Goal: Check status: Check status

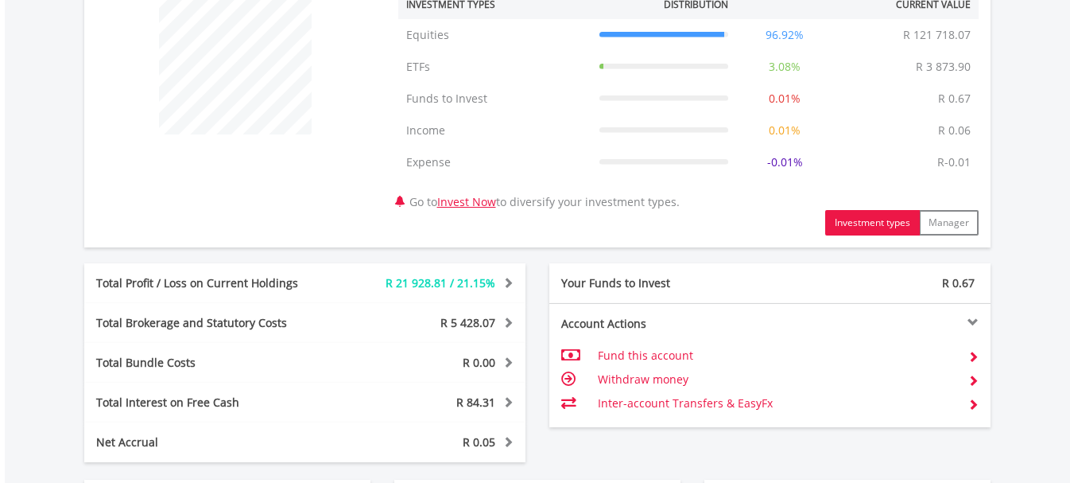
scroll to position [795, 0]
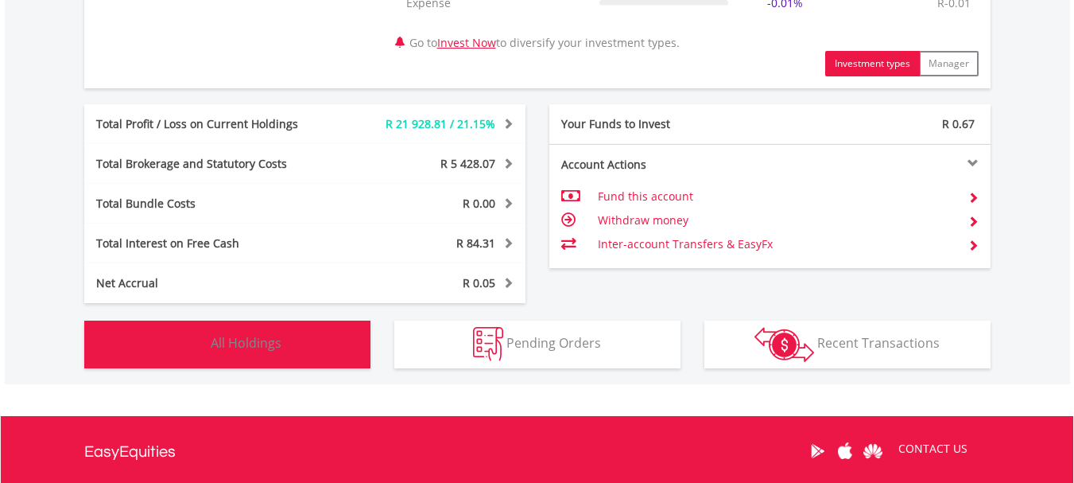
click at [262, 340] on span "All Holdings" at bounding box center [246, 342] width 71 height 17
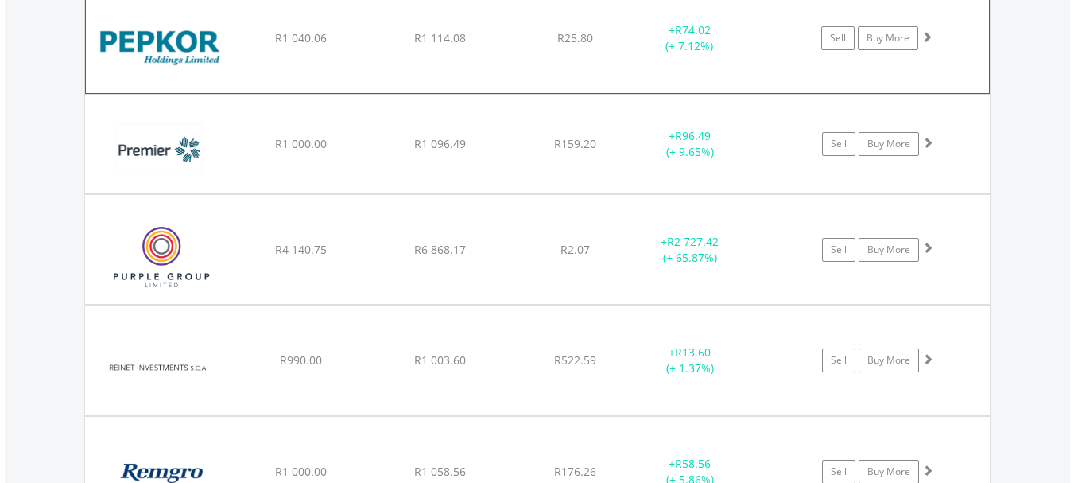
scroll to position [3834, 0]
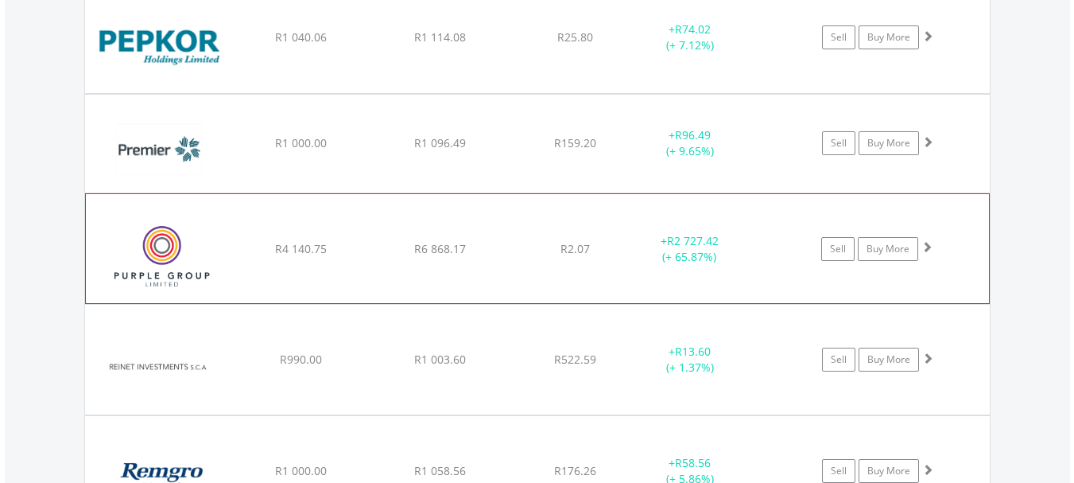
click at [930, 247] on span at bounding box center [926, 246] width 11 height 11
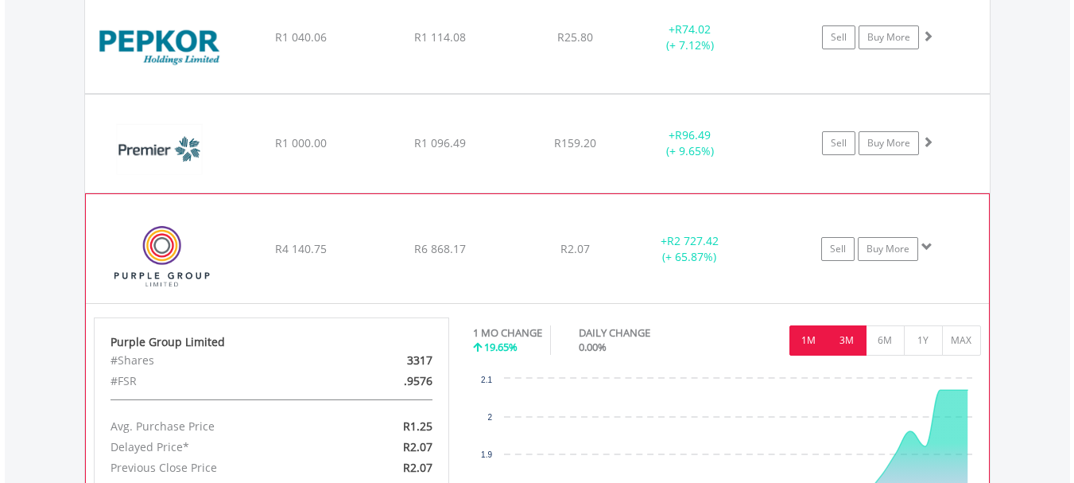
click at [845, 342] on button "3M" at bounding box center [847, 340] width 39 height 30
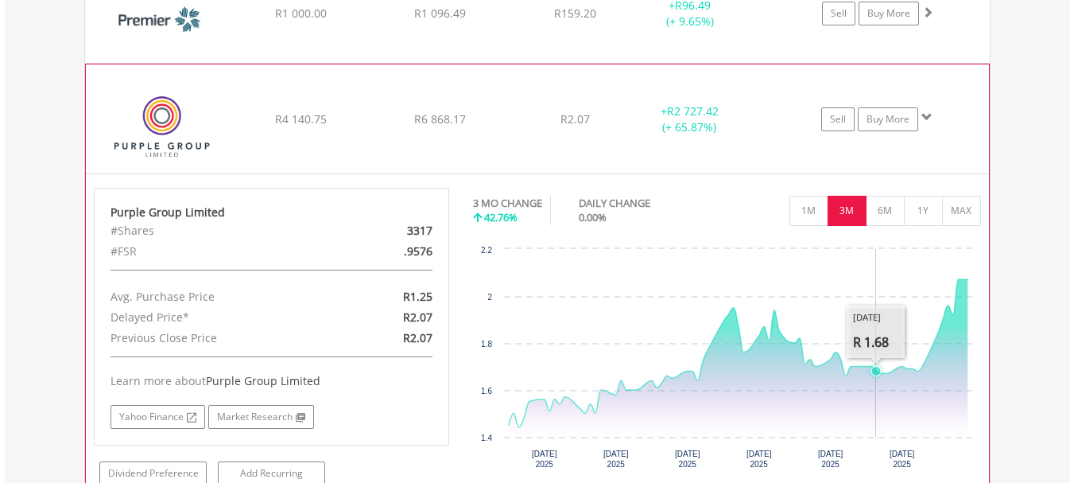
scroll to position [3993, 0]
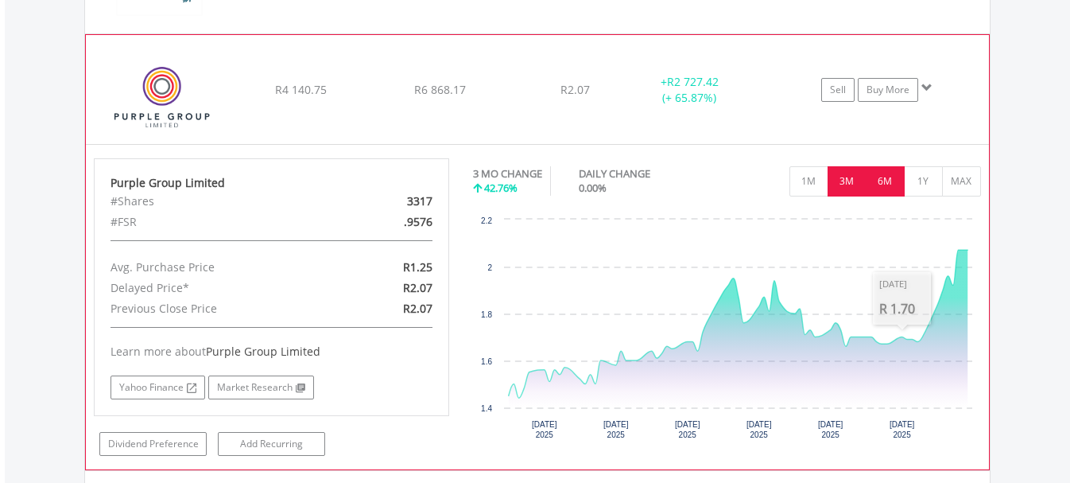
click at [889, 190] on button "6M" at bounding box center [885, 181] width 39 height 30
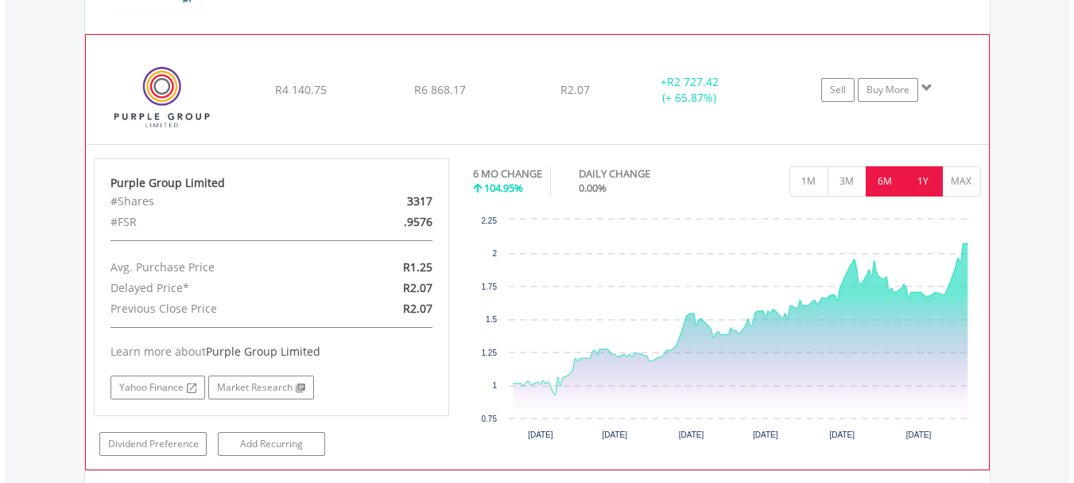
click at [922, 191] on button "1Y" at bounding box center [923, 181] width 39 height 30
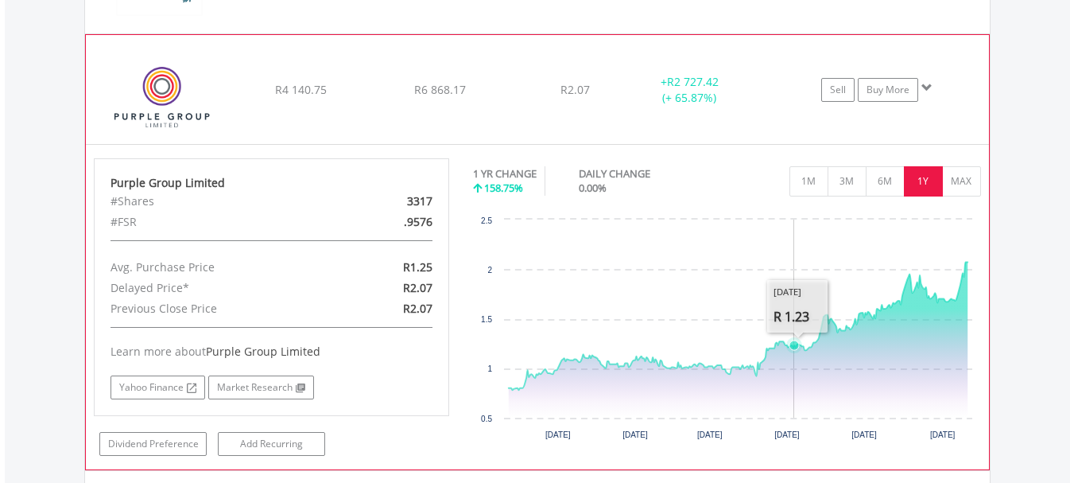
click at [795, 257] on rect "Interactive chart" at bounding box center [726, 330] width 507 height 238
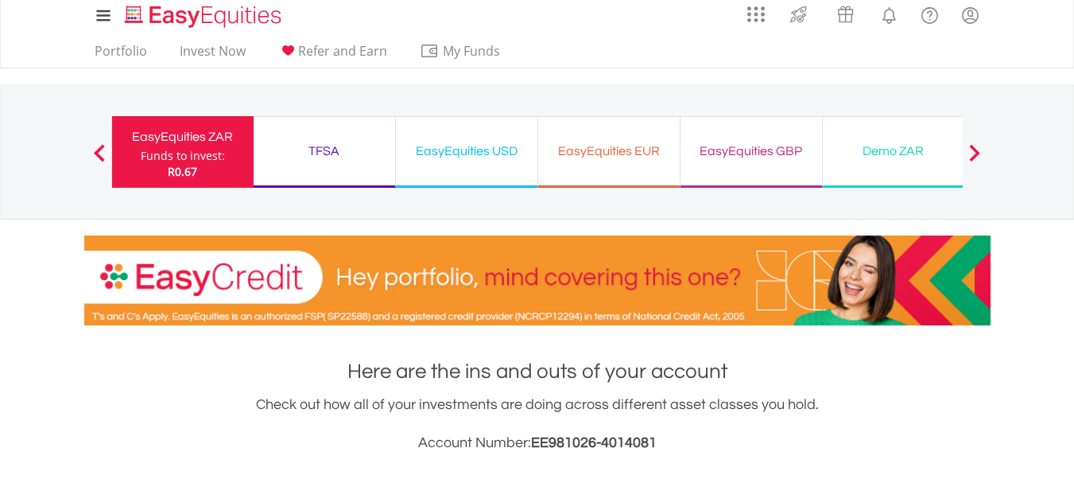
scroll to position [0, 0]
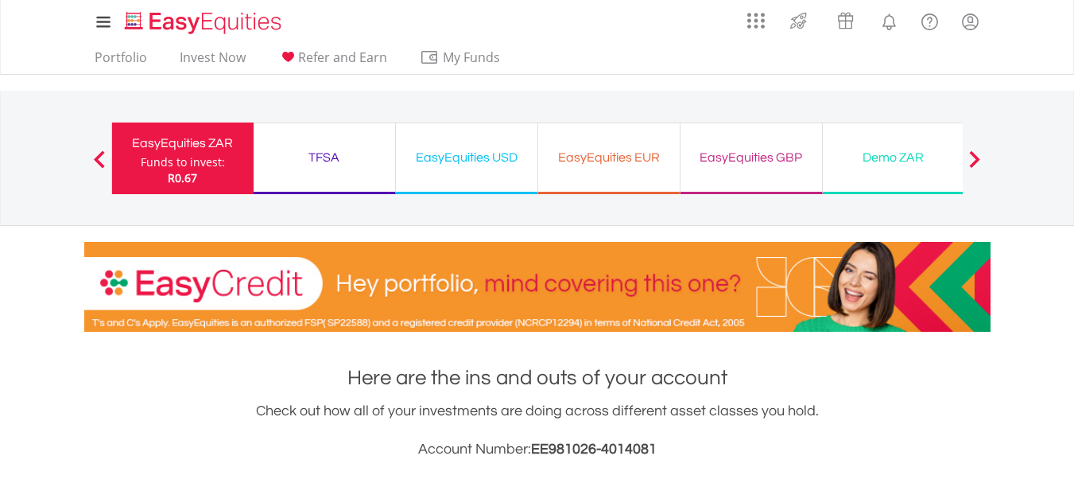
click at [483, 156] on div "EasyEquities USD" at bounding box center [466, 157] width 122 height 22
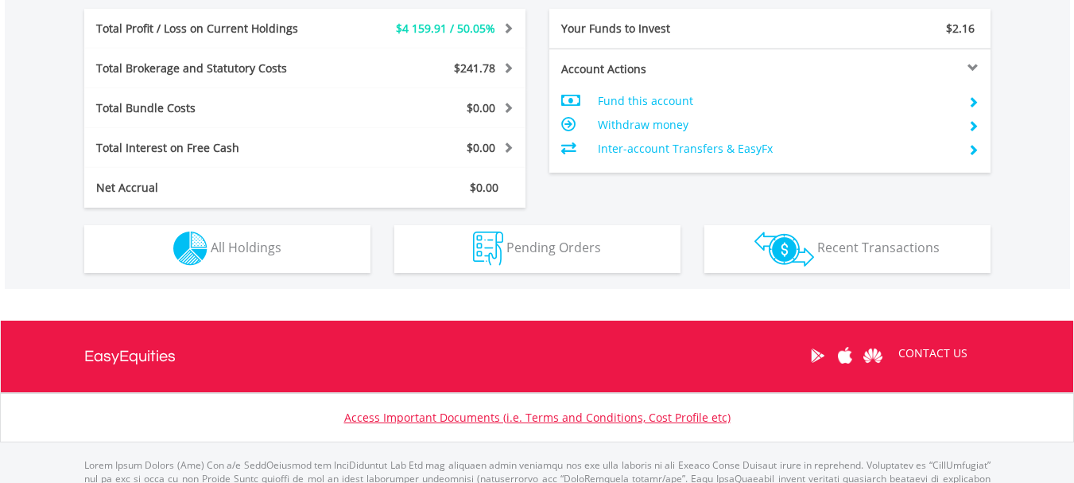
scroll to position [863, 0]
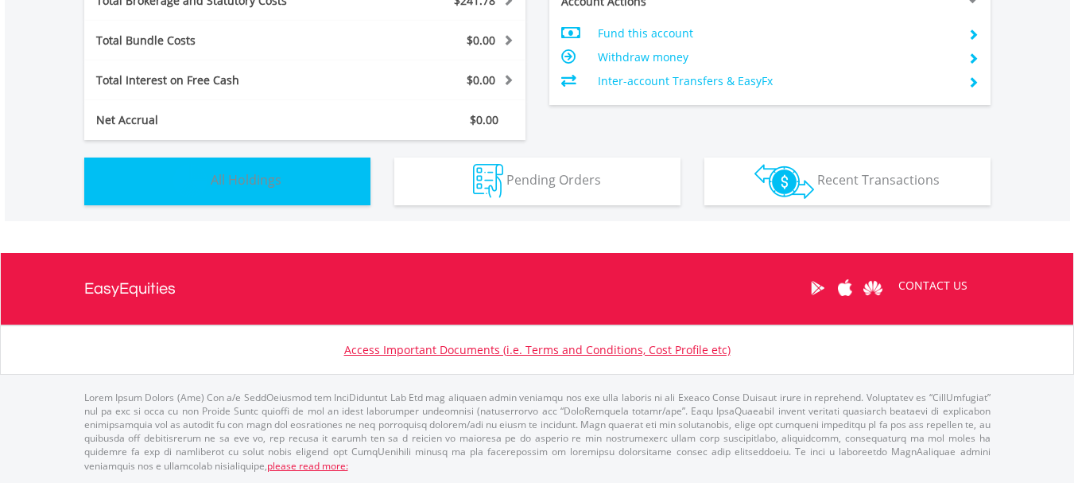
click at [244, 184] on span "All Holdings" at bounding box center [246, 179] width 71 height 17
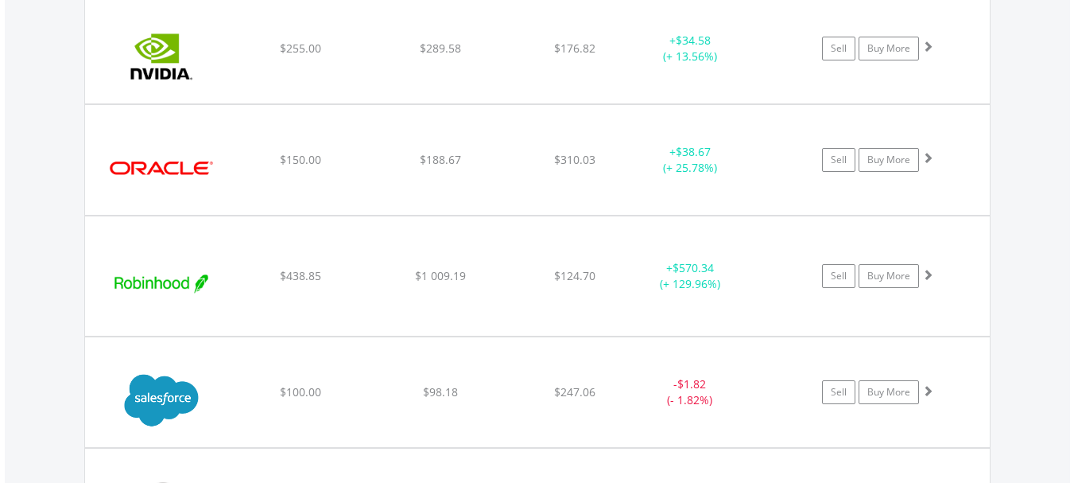
scroll to position [2705, 0]
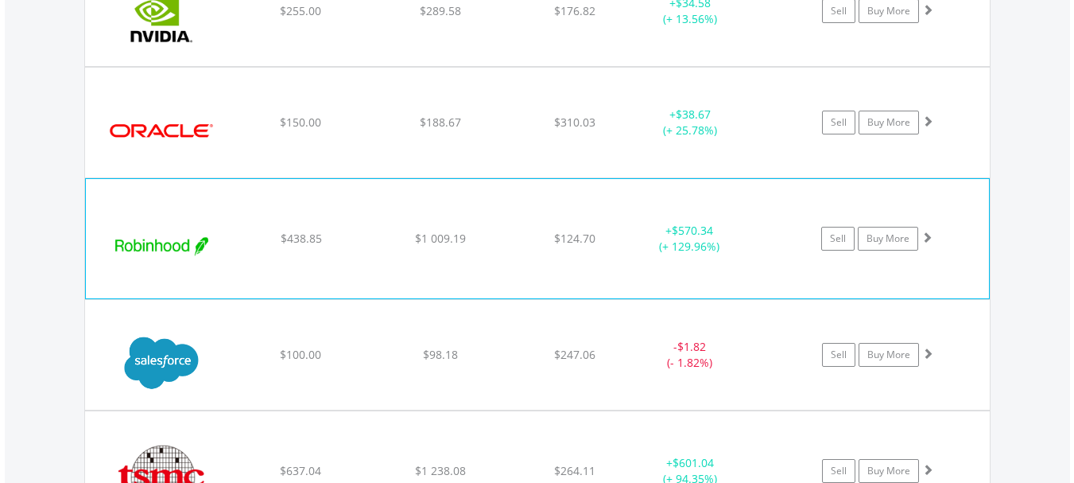
click at [923, 234] on span at bounding box center [926, 236] width 11 height 11
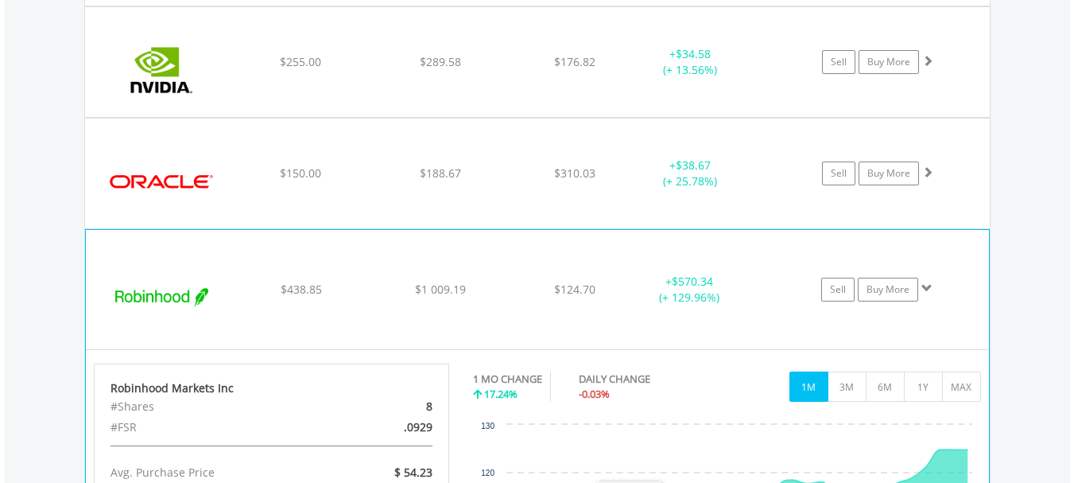
scroll to position [2626, 0]
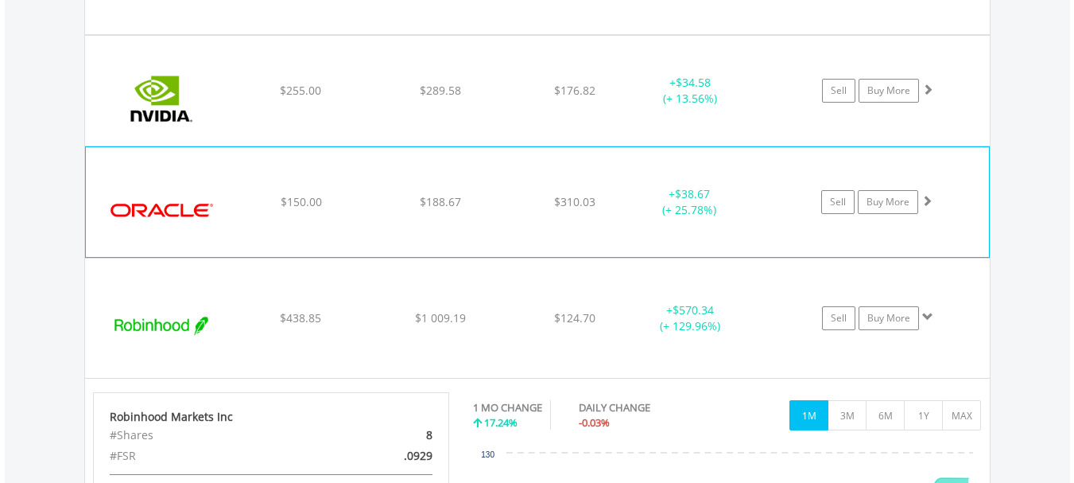
click at [918, 200] on div "Sell Buy More" at bounding box center [884, 202] width 207 height 24
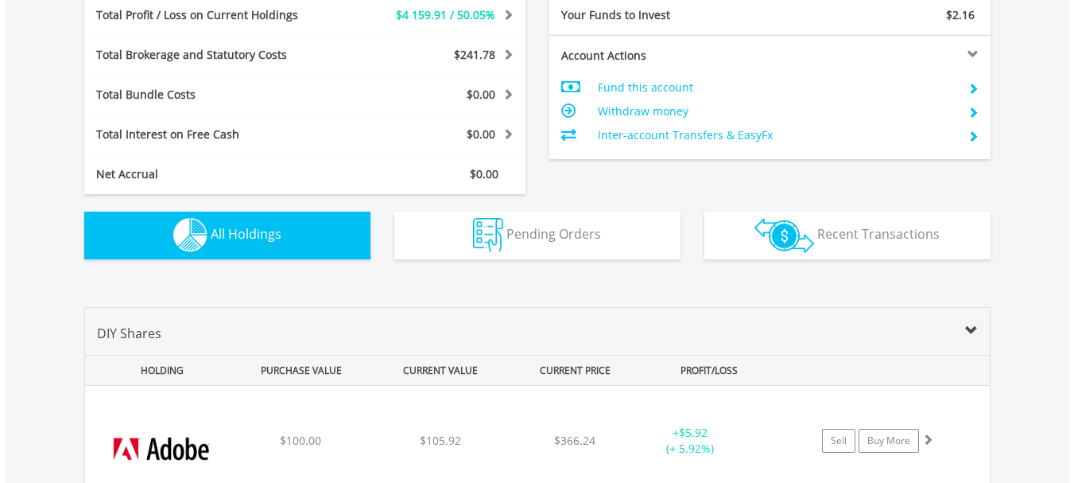
scroll to position [789, 0]
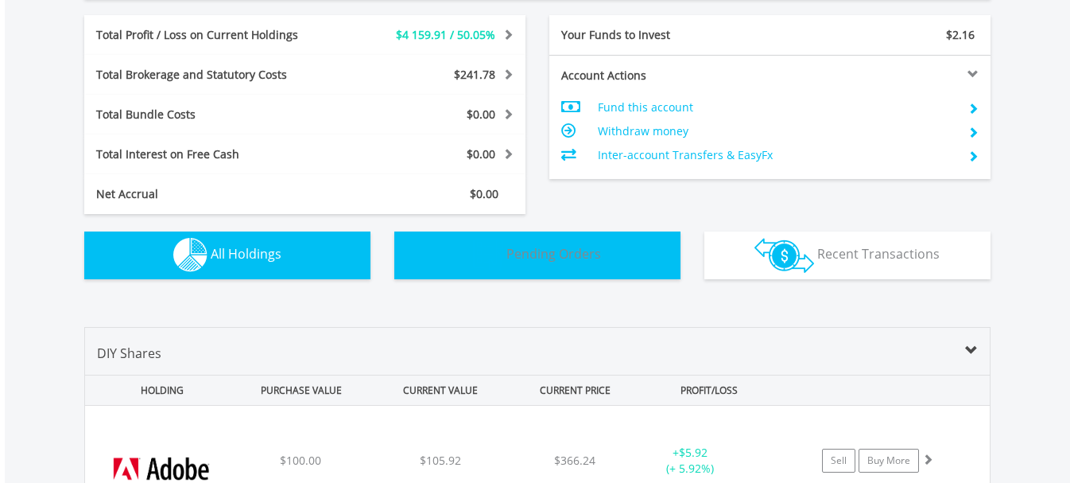
click at [576, 250] on span "Pending Orders" at bounding box center [553, 253] width 95 height 17
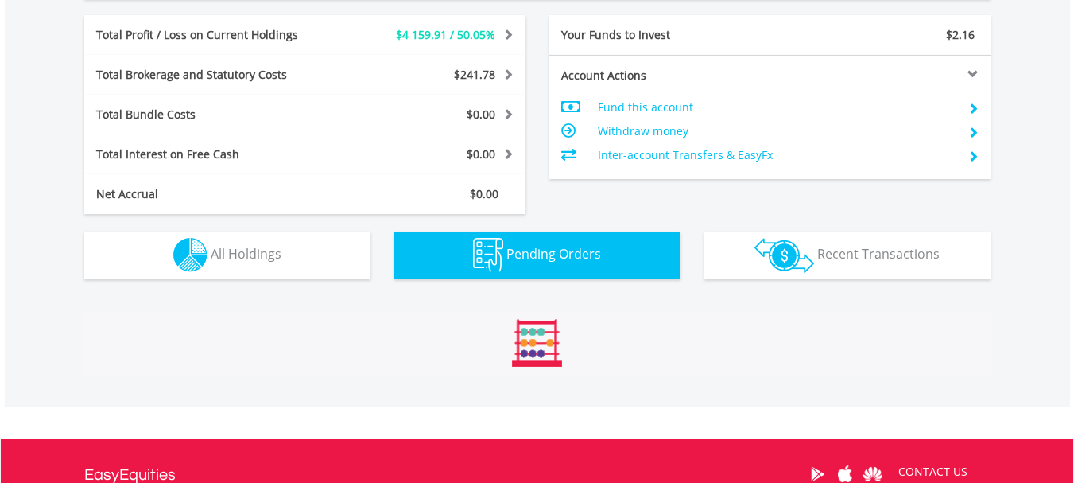
scroll to position [951, 0]
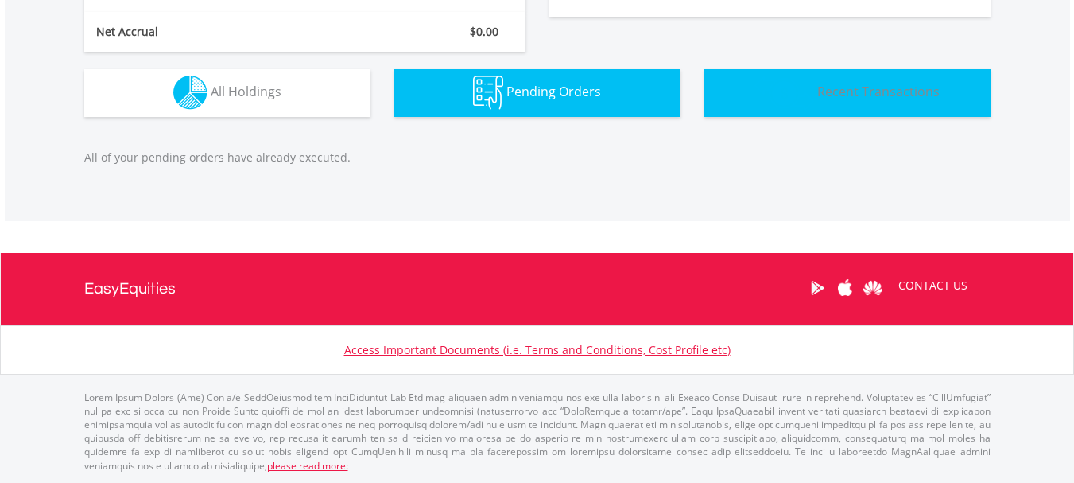
click at [861, 99] on span "Recent Transactions" at bounding box center [878, 91] width 122 height 17
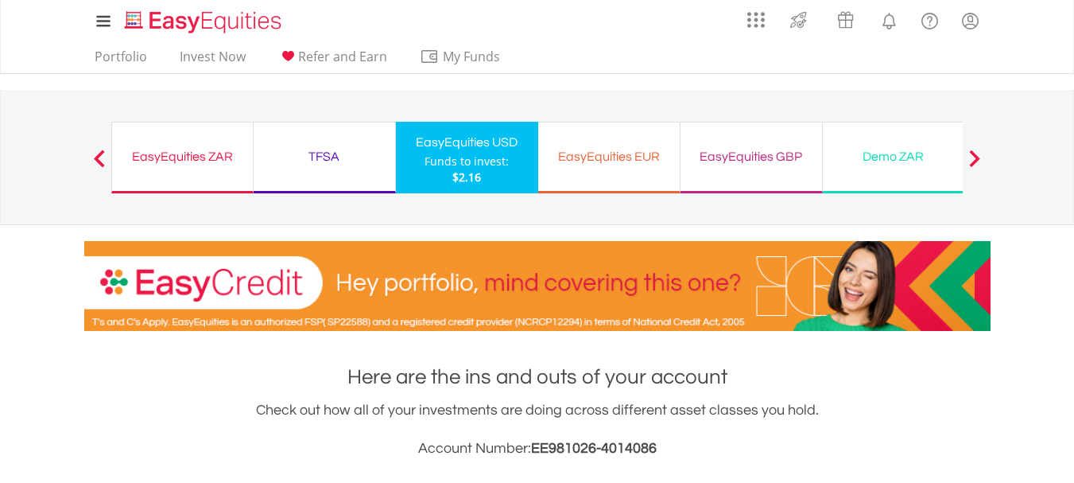
scroll to position [0, 0]
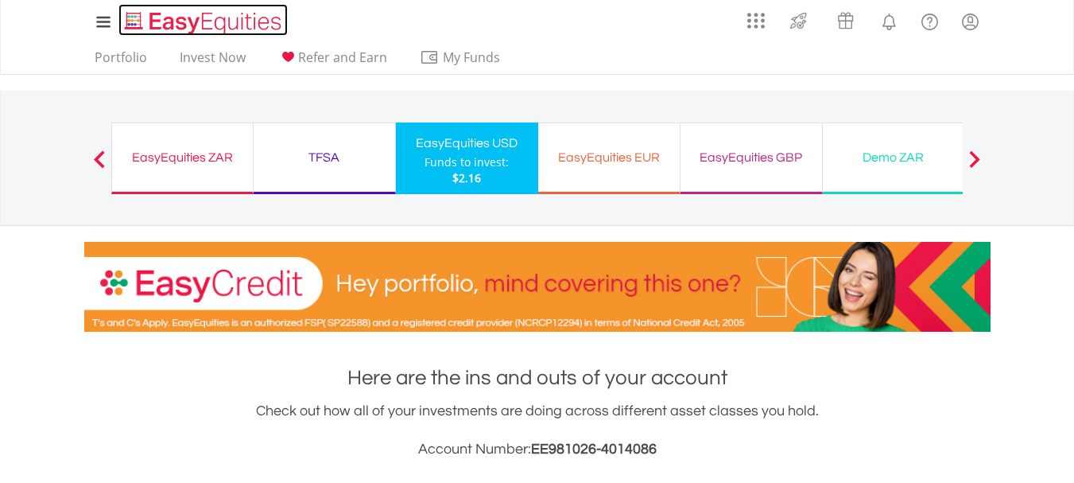
drag, startPoint x: 770, startPoint y: 3, endPoint x: 202, endPoint y: 13, distance: 567.7
click at [202, 13] on img "Home page" at bounding box center [205, 23] width 166 height 26
